Goal: Contribute content: Contribute content

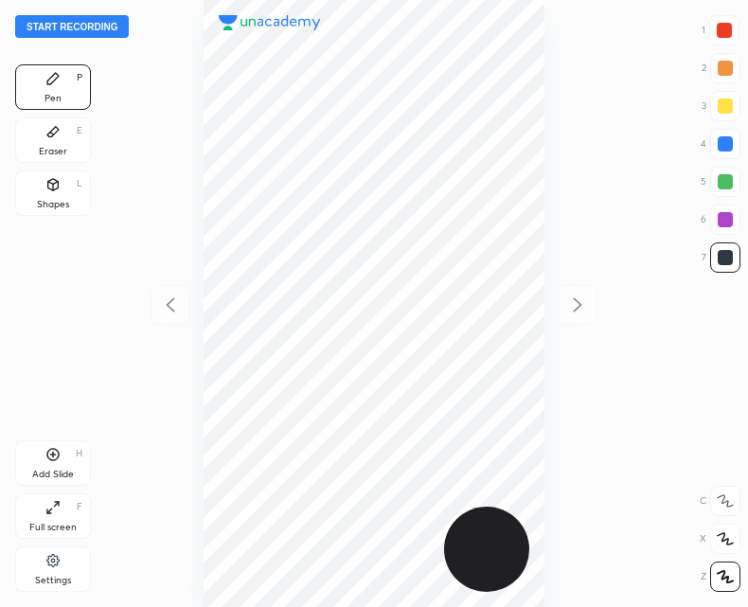
scroll to position [607, 445]
click at [64, 28] on button "Start recording" at bounding box center [72, 26] width 114 height 23
click at [61, 189] on div "Shapes L" at bounding box center [53, 192] width 76 height 45
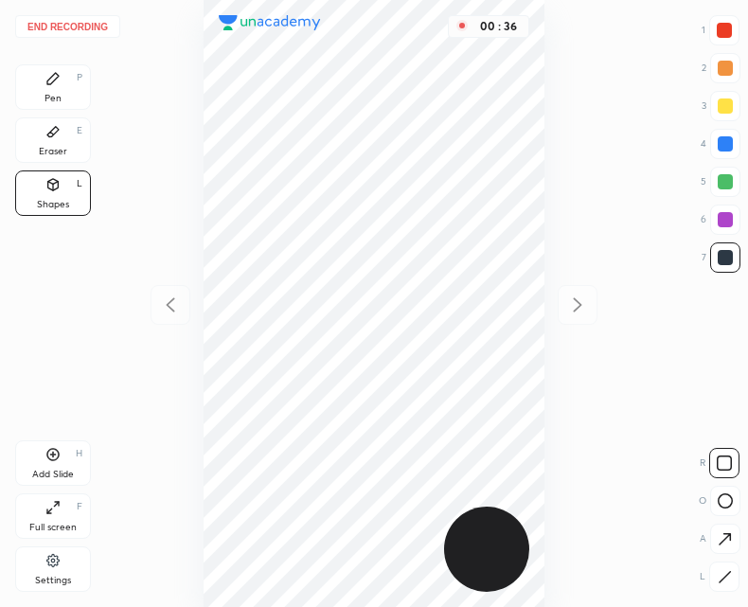
click at [726, 574] on icon at bounding box center [725, 576] width 10 height 10
click at [38, 85] on div "Pen P" at bounding box center [53, 86] width 76 height 45
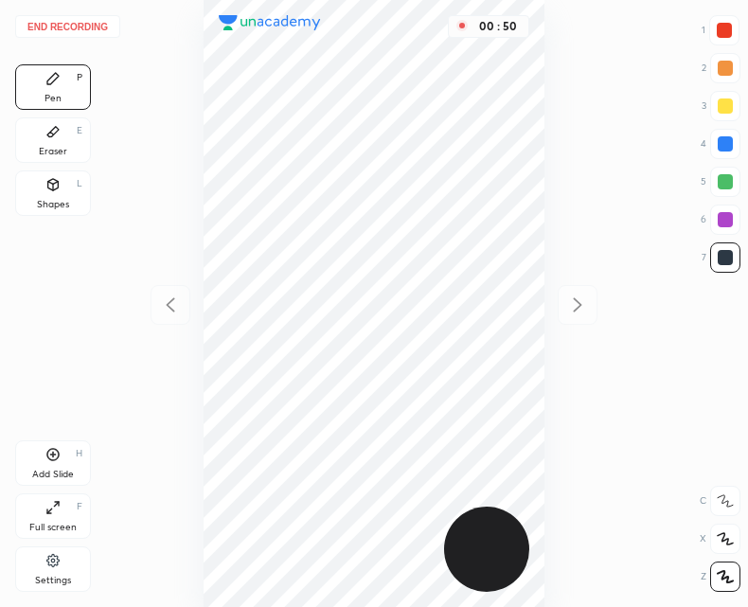
click at [73, 208] on div "Shapes L" at bounding box center [53, 192] width 76 height 45
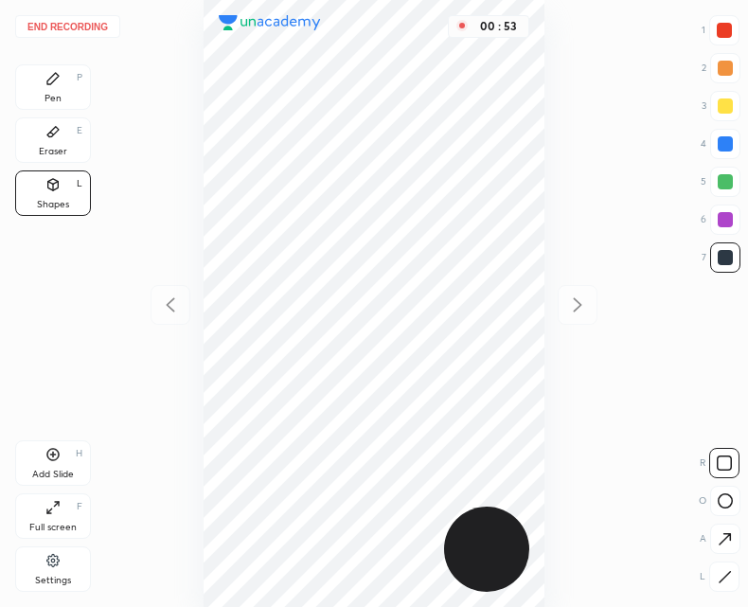
click at [67, 93] on div "Pen P" at bounding box center [53, 86] width 76 height 45
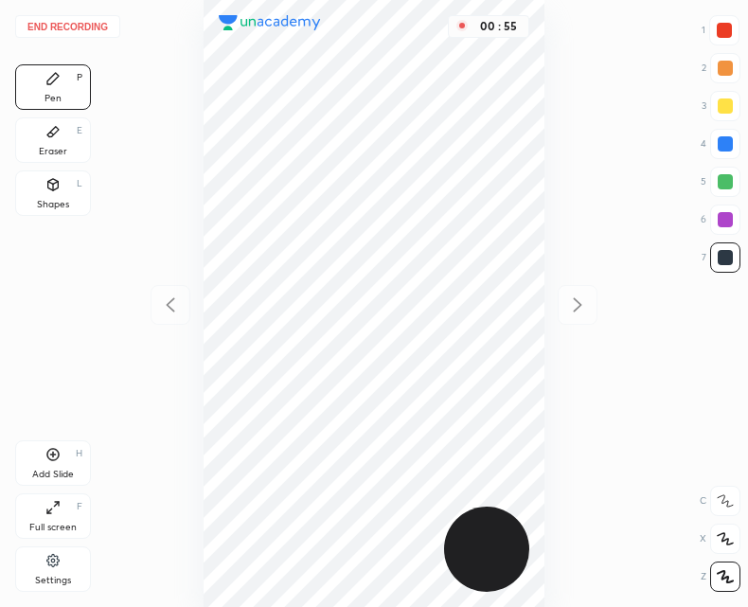
click at [72, 197] on div "Shapes L" at bounding box center [53, 192] width 76 height 45
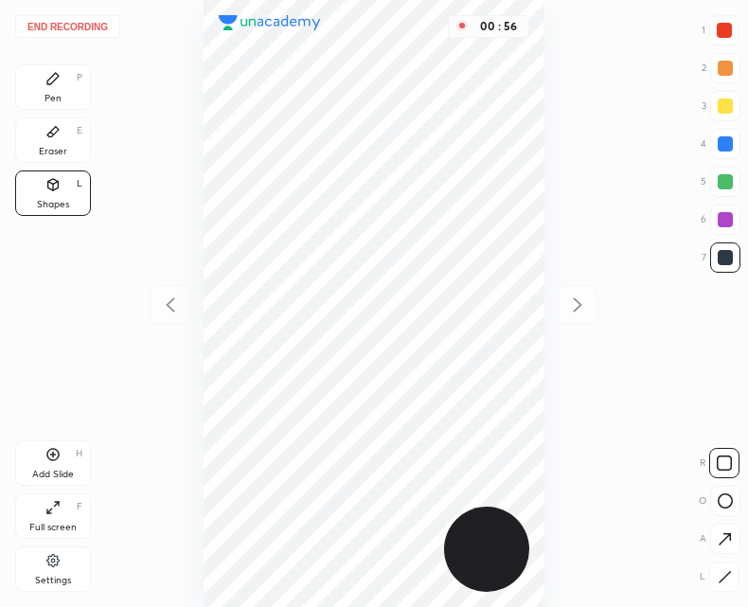
click at [723, 570] on icon at bounding box center [725, 577] width 14 height 14
click at [71, 95] on div "Pen P" at bounding box center [53, 86] width 76 height 45
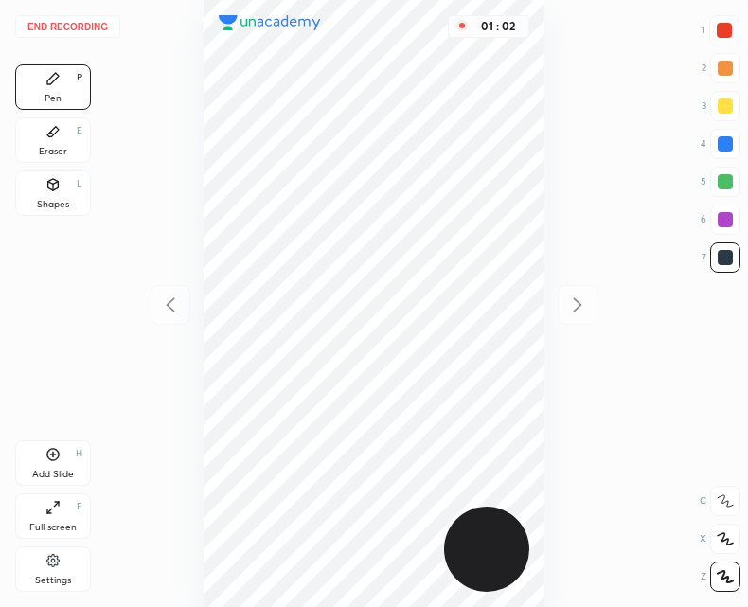
click at [55, 201] on div "Shapes" at bounding box center [53, 204] width 32 height 9
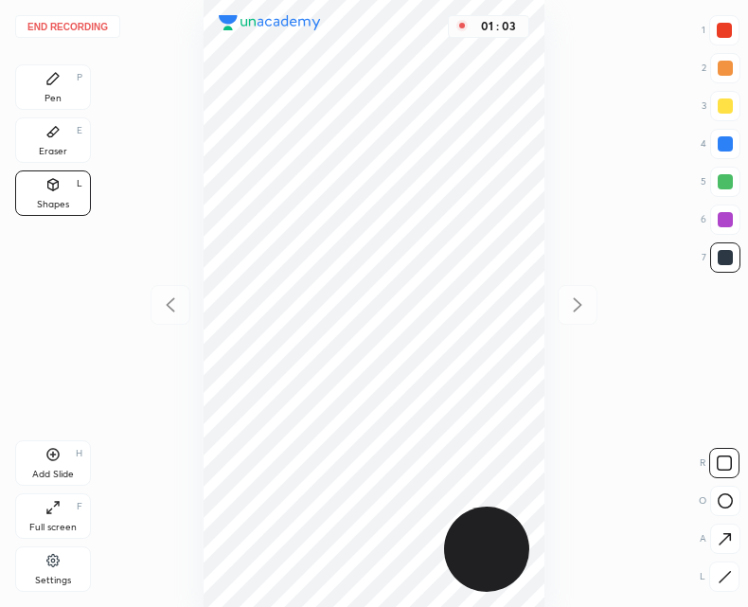
click at [744, 589] on div "End recording 1 2 3 4 5 6 7 R O A L C X Z Erase all C X Z Pen P Eraser E Shapes…" at bounding box center [374, 303] width 748 height 607
click at [725, 573] on icon at bounding box center [725, 577] width 14 height 14
click at [63, 98] on div "Pen P" at bounding box center [53, 86] width 76 height 45
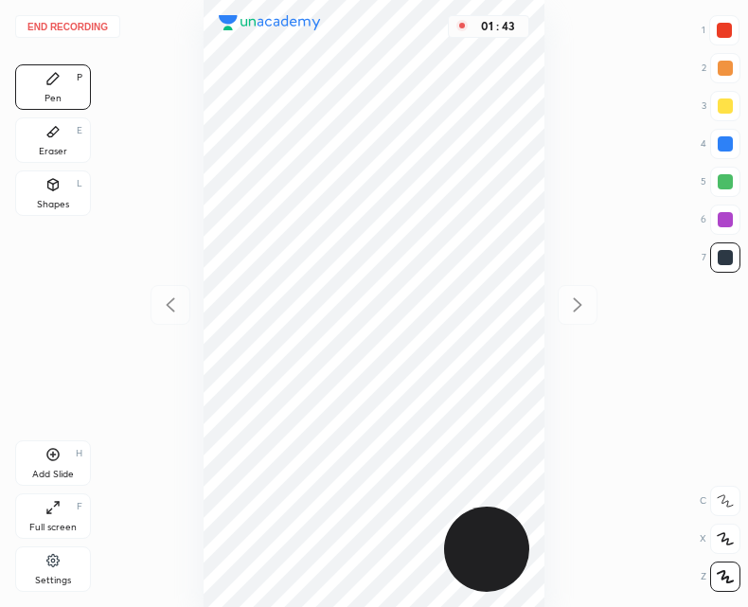
click at [59, 189] on icon at bounding box center [52, 184] width 15 height 15
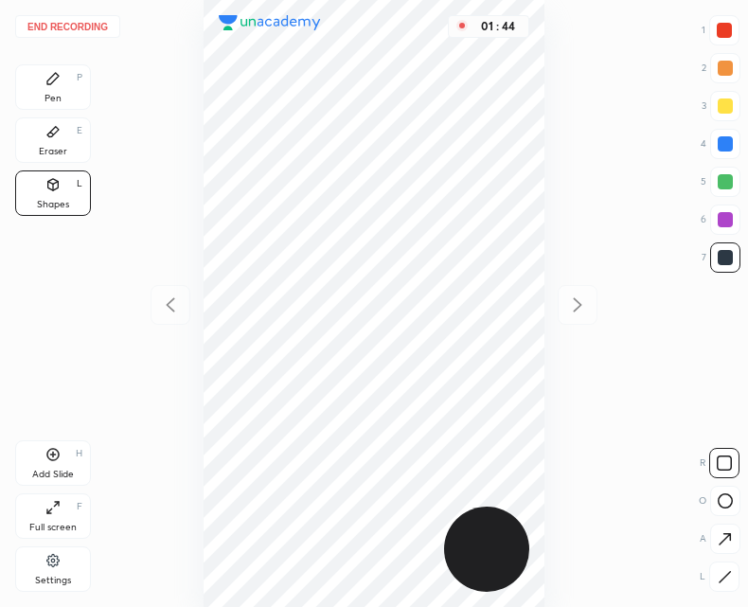
click at [731, 573] on icon at bounding box center [725, 577] width 14 height 14
click at [53, 82] on icon at bounding box center [52, 78] width 11 height 11
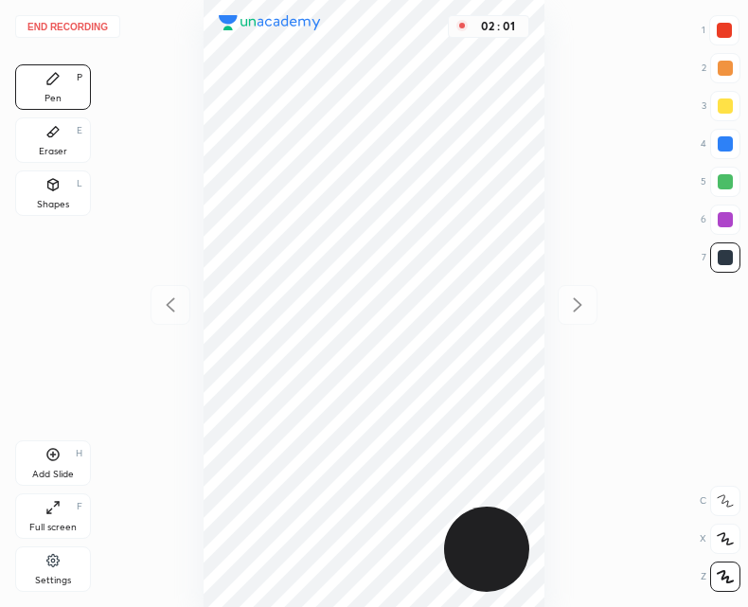
click at [58, 195] on div "Shapes L" at bounding box center [53, 192] width 76 height 45
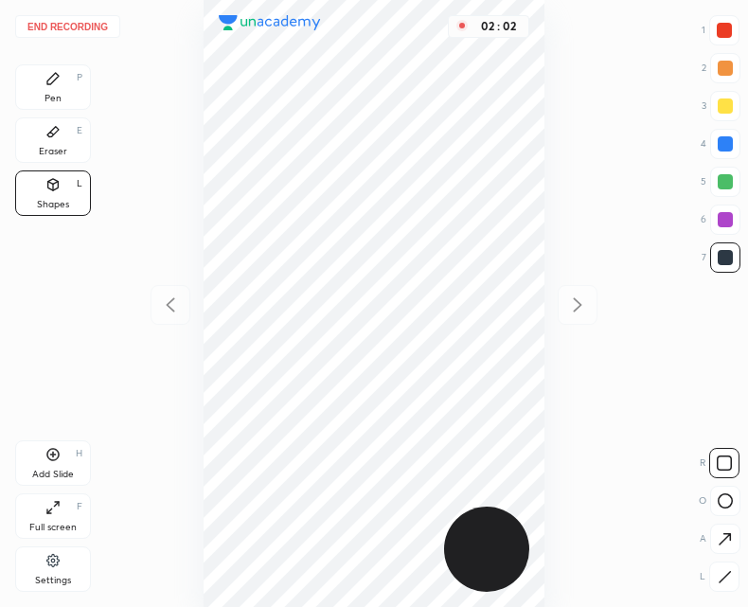
click at [720, 578] on icon at bounding box center [725, 577] width 14 height 14
click at [54, 94] on div "Pen" at bounding box center [53, 98] width 17 height 9
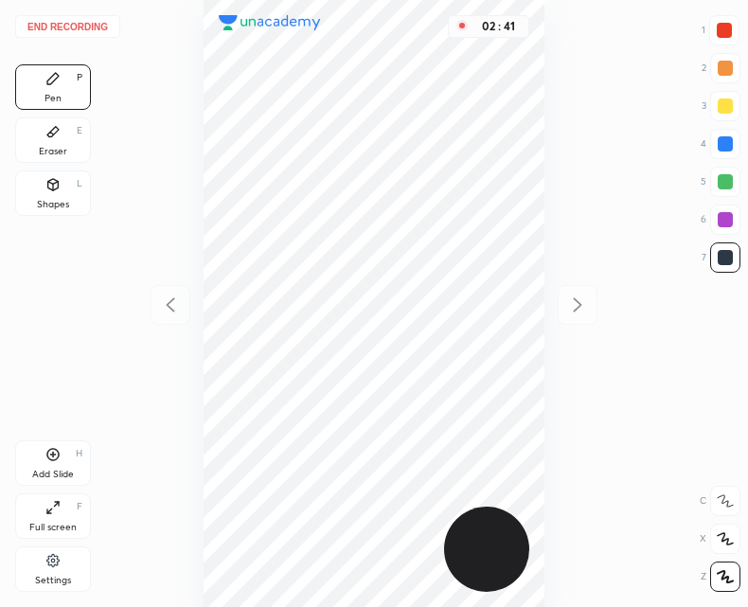
click at [725, 29] on div at bounding box center [724, 30] width 15 height 15
click at [51, 449] on icon at bounding box center [53, 455] width 12 height 12
click at [170, 302] on icon at bounding box center [170, 304] width 9 height 14
click at [574, 301] on icon at bounding box center [577, 305] width 23 height 23
click at [180, 303] on icon at bounding box center [170, 305] width 23 height 23
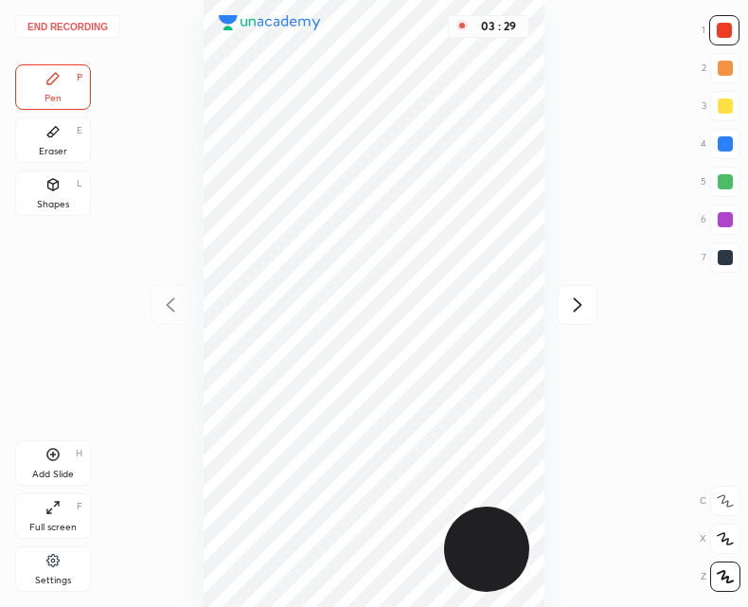
click at [585, 304] on icon at bounding box center [577, 305] width 23 height 23
click at [172, 300] on icon at bounding box center [170, 304] width 9 height 14
click at [45, 456] on div "Add Slide H" at bounding box center [53, 462] width 76 height 45
click at [170, 313] on icon at bounding box center [170, 305] width 23 height 23
click at [570, 295] on icon at bounding box center [577, 305] width 23 height 23
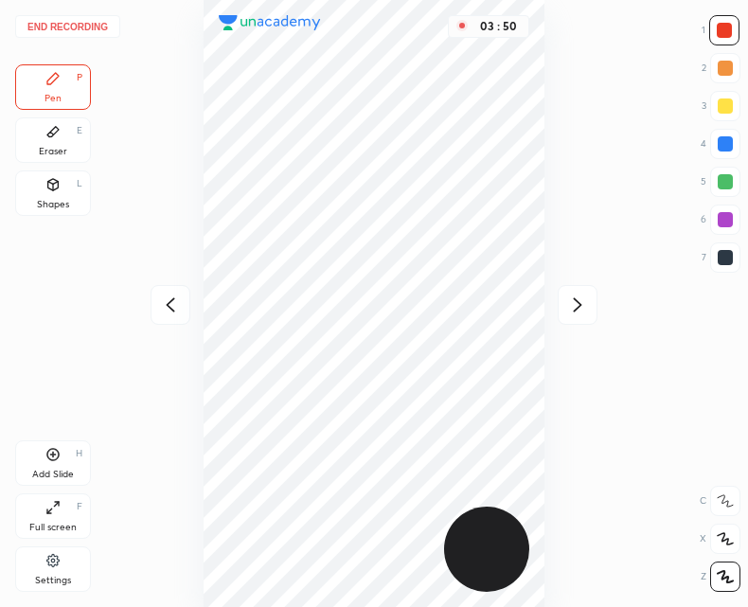
click at [582, 302] on icon at bounding box center [577, 305] width 23 height 23
click at [165, 301] on icon at bounding box center [170, 305] width 23 height 23
click at [158, 304] on div at bounding box center [171, 305] width 40 height 40
click at [579, 301] on icon at bounding box center [578, 304] width 9 height 14
click at [171, 303] on icon at bounding box center [170, 305] width 23 height 23
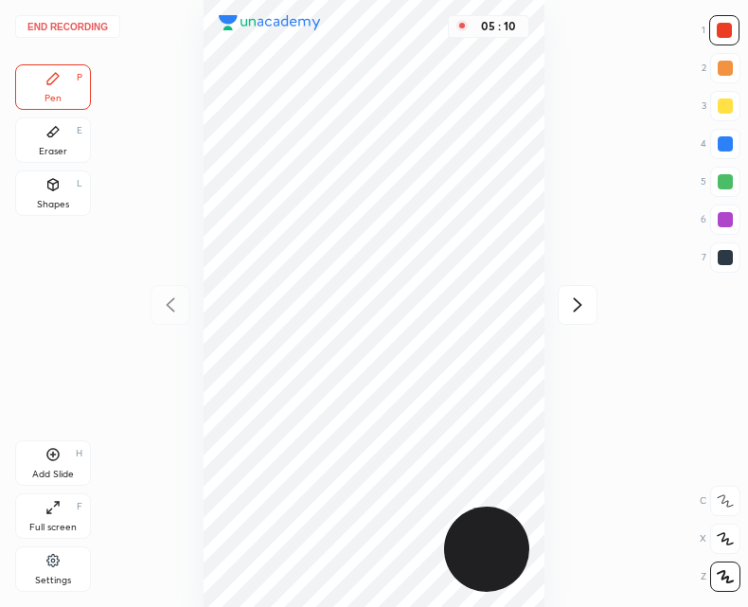
click at [593, 308] on div at bounding box center [578, 305] width 40 height 40
click at [161, 302] on icon at bounding box center [170, 305] width 23 height 23
click at [721, 260] on div at bounding box center [725, 257] width 15 height 15
click at [27, 484] on div "Add Slide H" at bounding box center [53, 462] width 76 height 45
click at [180, 299] on icon at bounding box center [170, 305] width 23 height 23
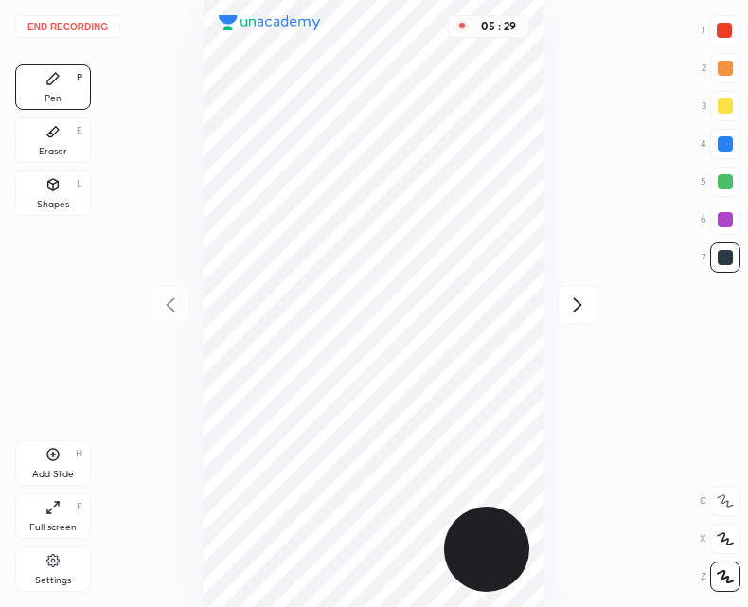
click at [567, 292] on div at bounding box center [578, 305] width 40 height 40
click at [154, 317] on div at bounding box center [171, 305] width 40 height 40
click at [46, 472] on div "Add Slide" at bounding box center [53, 474] width 42 height 9
click at [169, 314] on icon at bounding box center [170, 305] width 23 height 23
click at [583, 303] on icon at bounding box center [577, 305] width 23 height 23
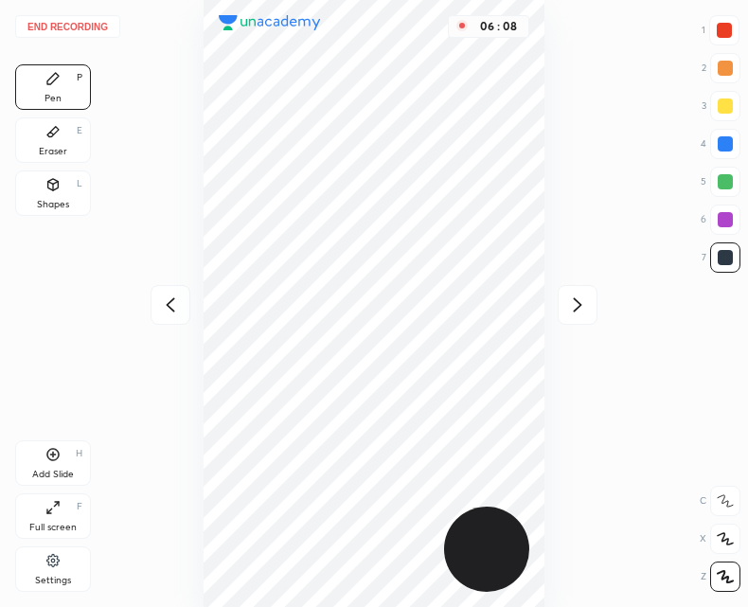
click at [165, 307] on icon at bounding box center [170, 305] width 23 height 23
click at [572, 309] on icon at bounding box center [577, 305] width 23 height 23
click at [168, 312] on icon at bounding box center [170, 305] width 23 height 23
click at [569, 299] on icon at bounding box center [577, 305] width 23 height 23
click at [579, 298] on icon at bounding box center [577, 305] width 23 height 23
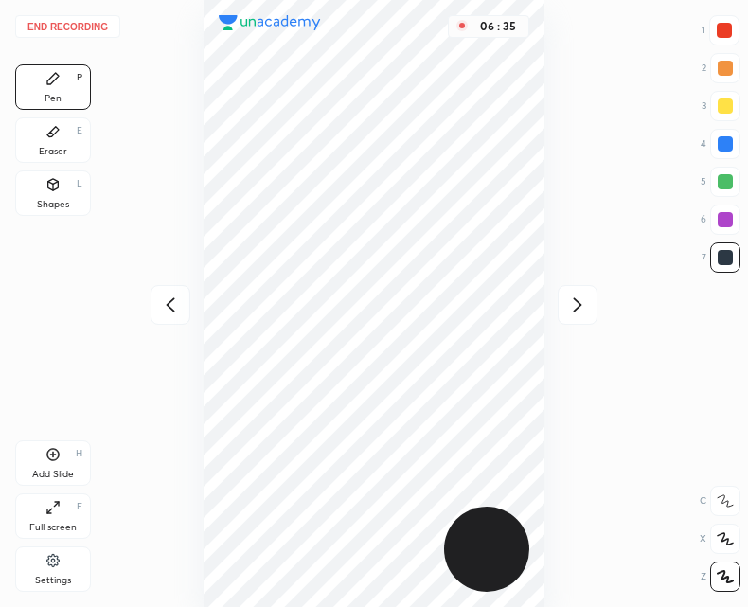
click at [580, 298] on icon at bounding box center [577, 305] width 23 height 23
click at [584, 303] on icon at bounding box center [577, 305] width 23 height 23
click at [181, 295] on icon at bounding box center [170, 305] width 23 height 23
click at [170, 294] on icon at bounding box center [170, 305] width 23 height 23
click at [166, 297] on icon at bounding box center [170, 305] width 23 height 23
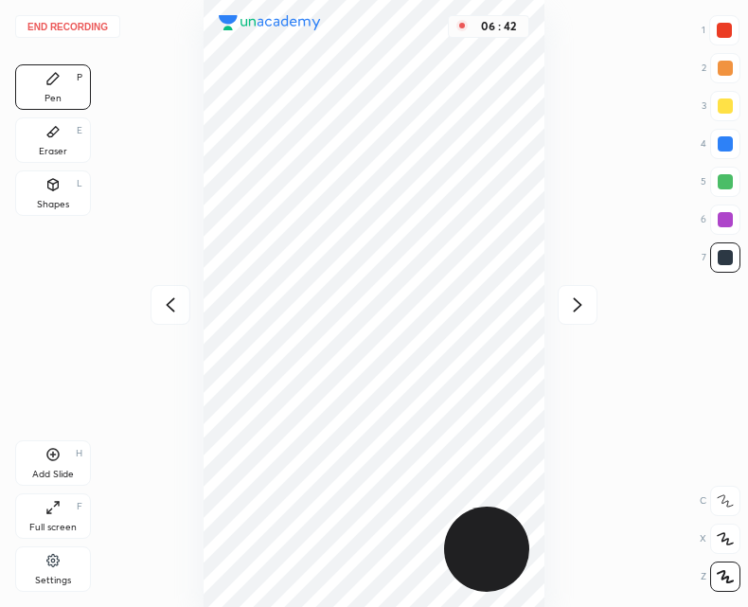
click at [157, 305] on div at bounding box center [171, 305] width 40 height 40
click at [586, 299] on icon at bounding box center [577, 305] width 23 height 23
click at [581, 297] on icon at bounding box center [577, 305] width 23 height 23
click at [583, 301] on icon at bounding box center [577, 305] width 23 height 23
click at [579, 301] on icon at bounding box center [578, 304] width 9 height 14
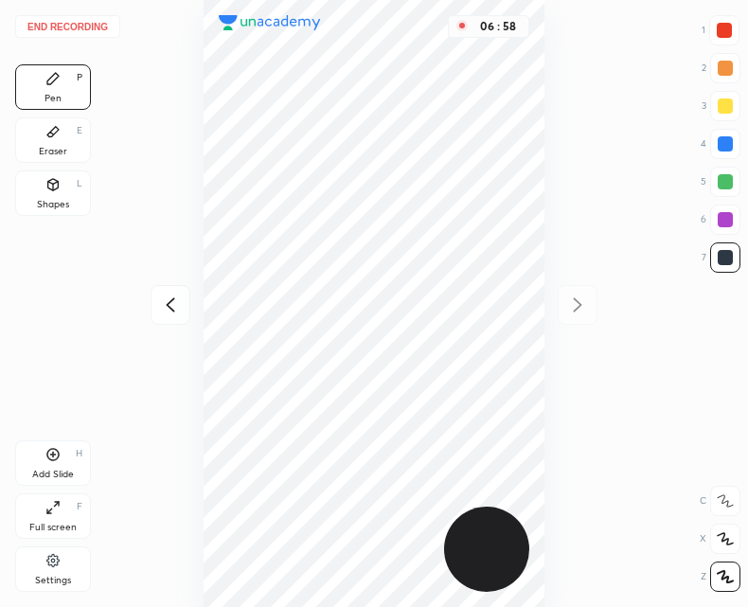
click at [158, 303] on div at bounding box center [171, 305] width 40 height 40
click at [151, 306] on div at bounding box center [171, 305] width 40 height 40
click at [143, 306] on div "End recording 1 2 3 4 5 6 7 R O A L C X Z Erase all C X Z Pen P Eraser E Shapes…" at bounding box center [374, 303] width 748 height 607
click at [154, 297] on div at bounding box center [171, 305] width 40 height 40
click at [156, 293] on div at bounding box center [171, 305] width 40 height 40
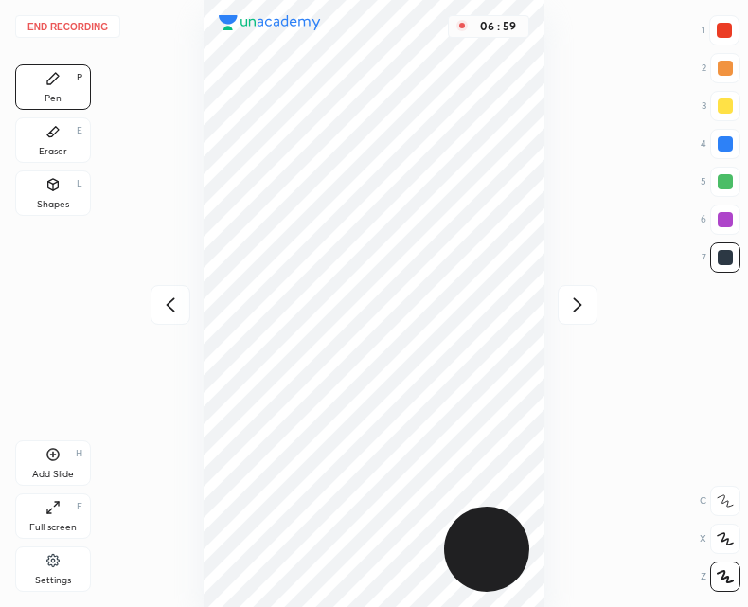
click at [159, 300] on div "06 : 59" at bounding box center [374, 303] width 445 height 607
click at [160, 304] on div "06 : 59" at bounding box center [374, 303] width 445 height 607
click at [70, 24] on button "End recording" at bounding box center [67, 26] width 105 height 23
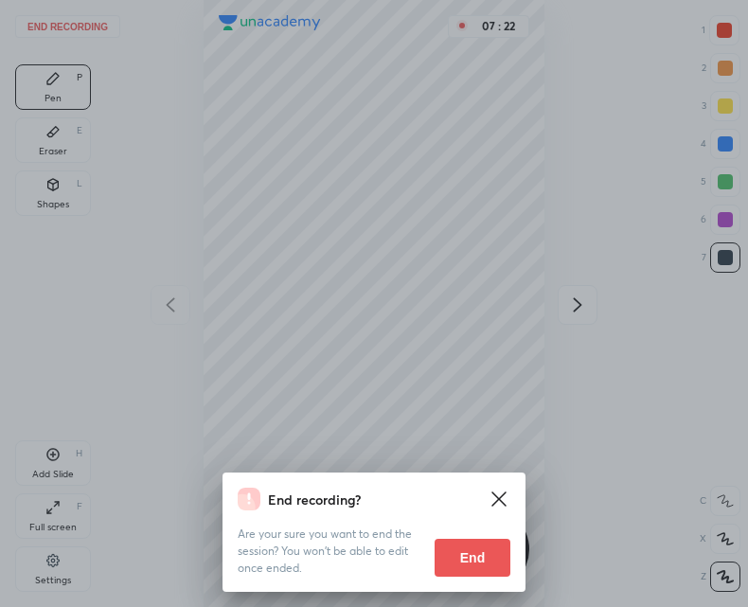
click at [466, 556] on button "End" at bounding box center [473, 558] width 76 height 38
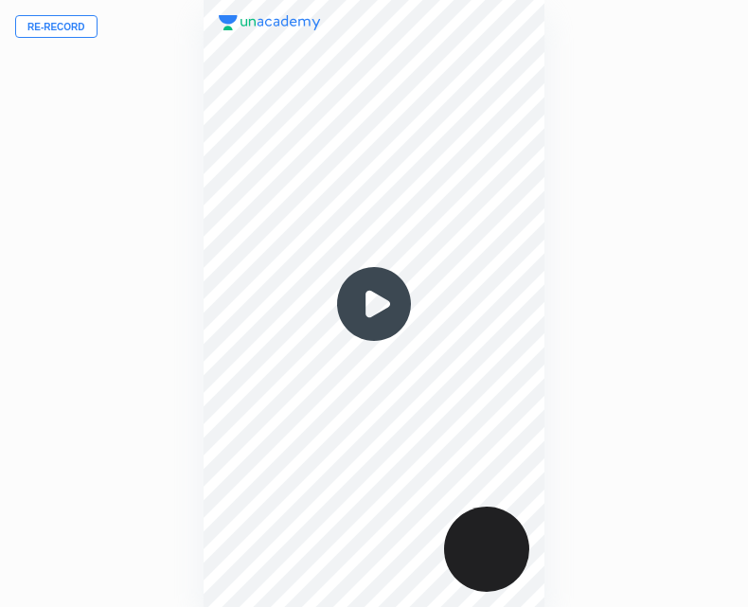
click at [389, 303] on img at bounding box center [374, 304] width 91 height 91
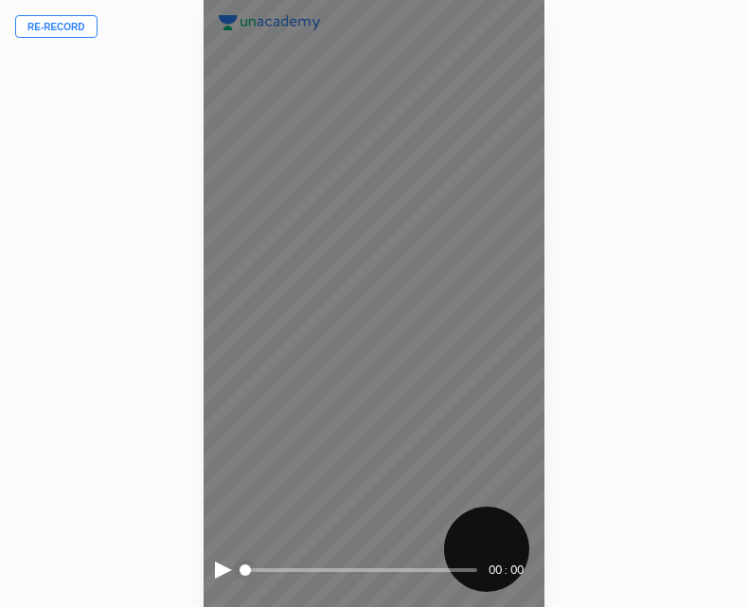
click at [215, 577] on div at bounding box center [223, 570] width 17 height 17
click at [240, 564] on span "styled slider" at bounding box center [245, 569] width 11 height 11
